Goal: Task Accomplishment & Management: Manage account settings

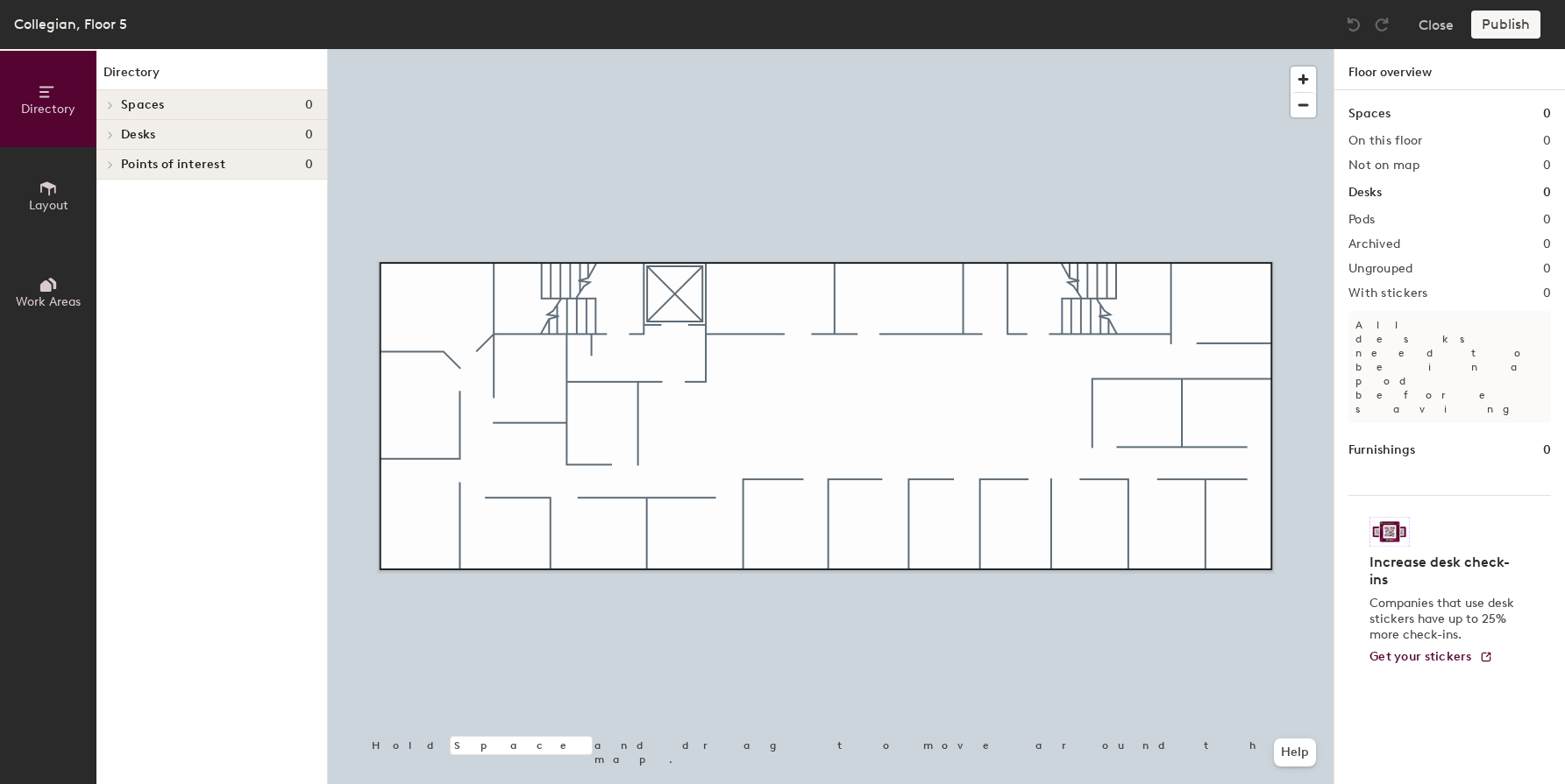
click at [186, 108] on h4 "Spaces 0" at bounding box center [217, 105] width 192 height 14
click at [189, 129] on h4 "Desks 0" at bounding box center [217, 134] width 192 height 14
click at [189, 151] on div "Points of interest 0" at bounding box center [212, 164] width 231 height 30
click at [1442, 34] on button "Close" at bounding box center [1436, 25] width 35 height 28
click at [108, 107] on icon at bounding box center [110, 105] width 7 height 9
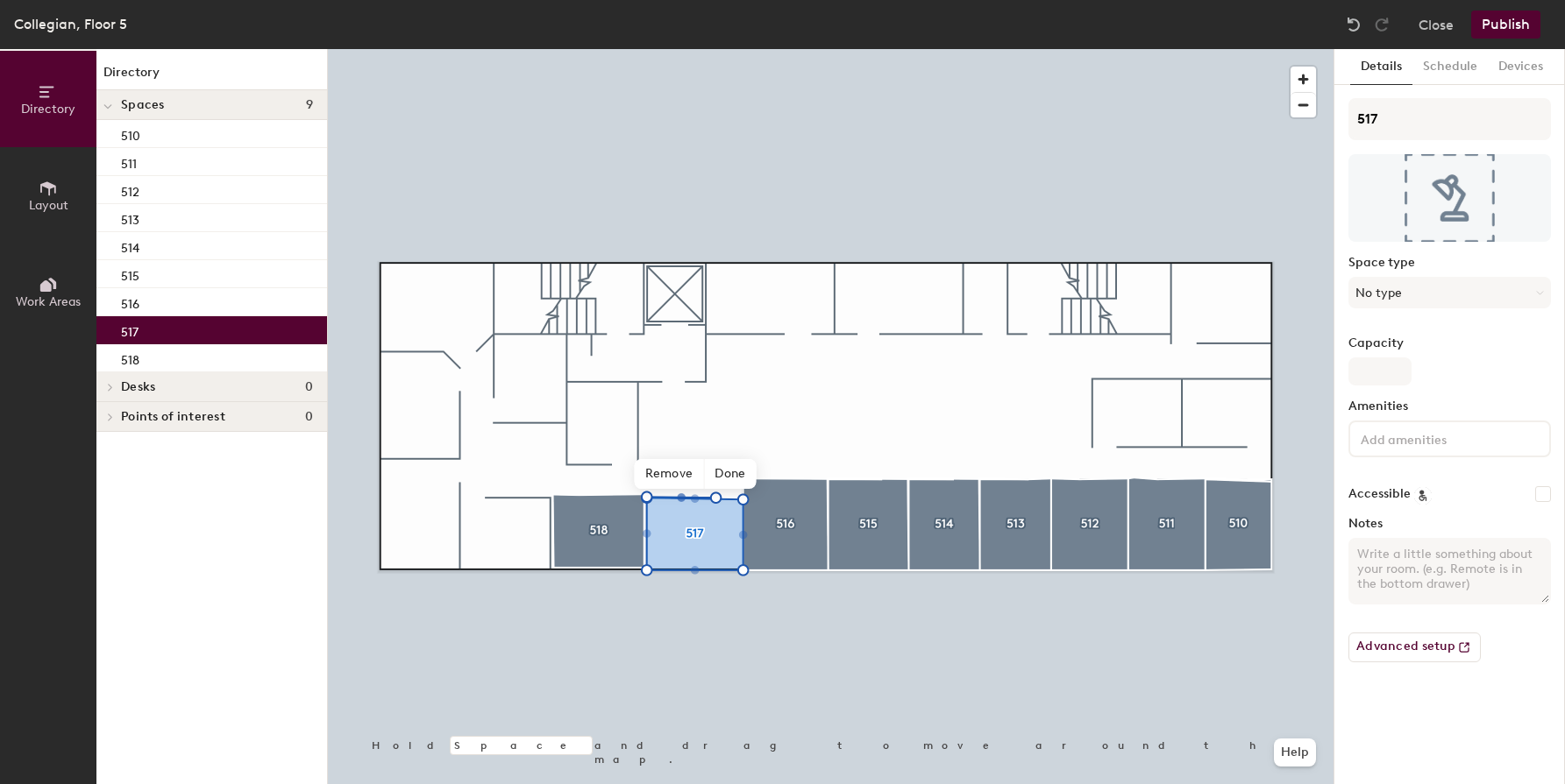
click at [1512, 17] on button "Publish" at bounding box center [1506, 25] width 69 height 28
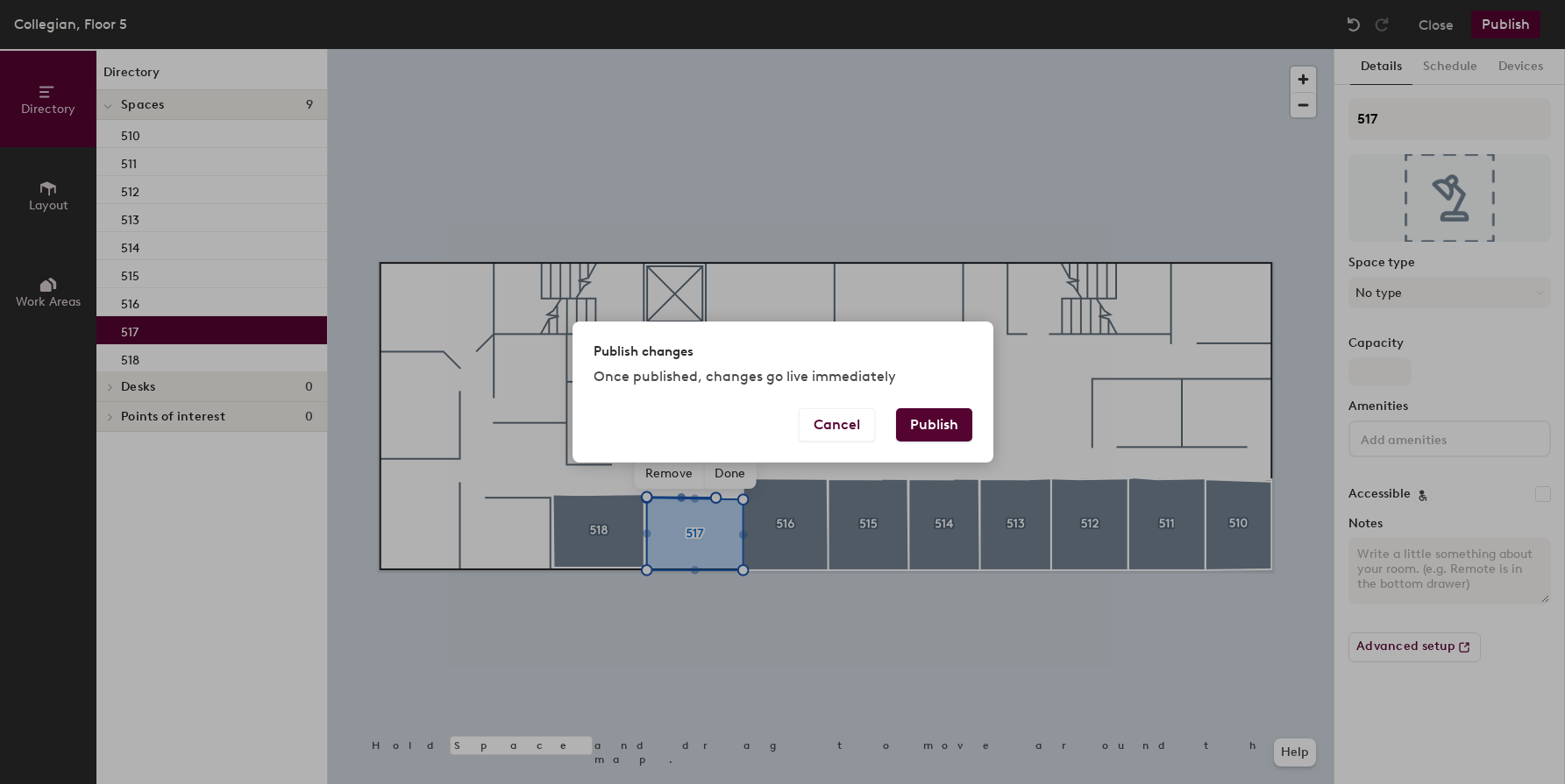
click at [929, 423] on button "Publish" at bounding box center [934, 424] width 77 height 33
